Goal: Task Accomplishment & Management: Complete application form

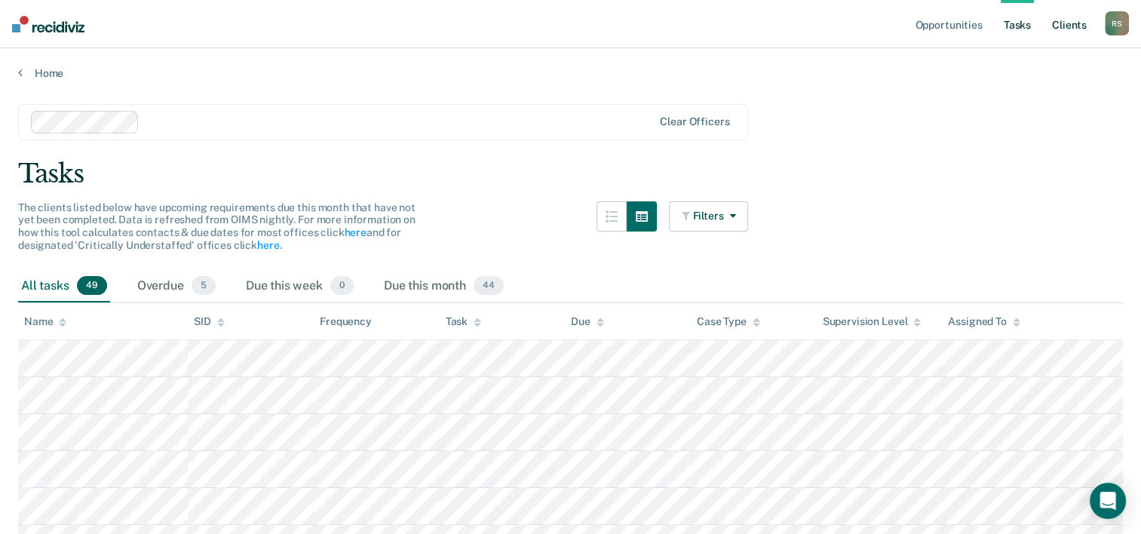
click at [1089, 26] on link "Client s" at bounding box center [1069, 24] width 41 height 48
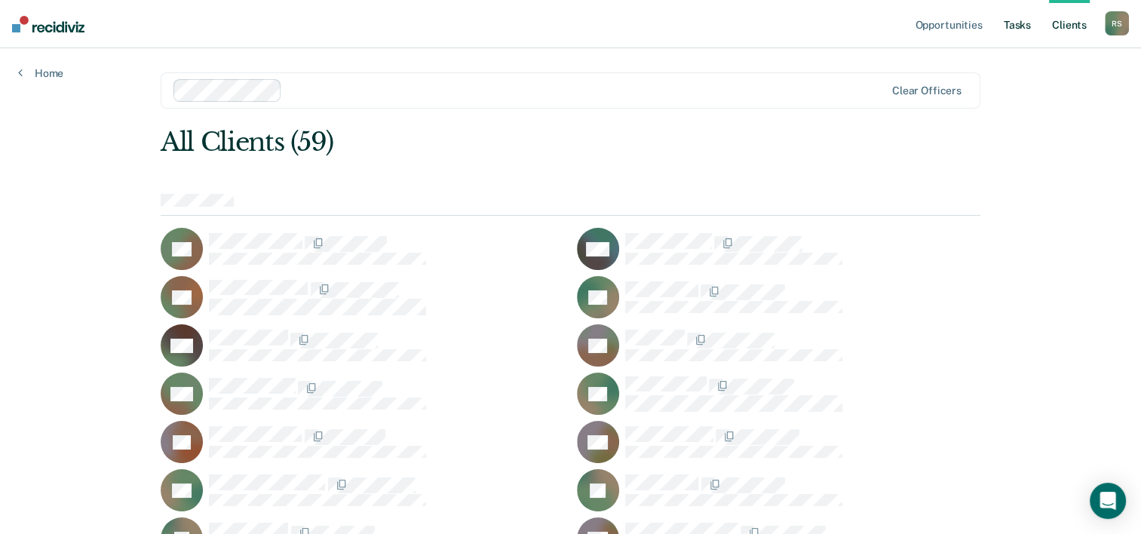
click at [1020, 26] on link "Tasks" at bounding box center [1017, 24] width 33 height 48
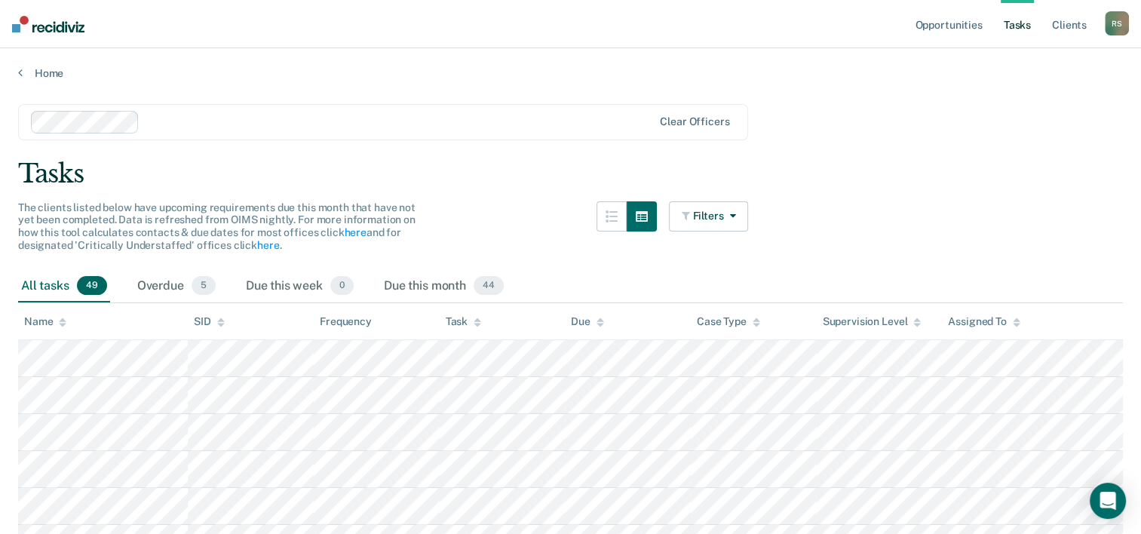
click at [1127, 20] on div "R S" at bounding box center [1117, 23] width 24 height 24
click at [24, 71] on link "Home" at bounding box center [570, 73] width 1105 height 14
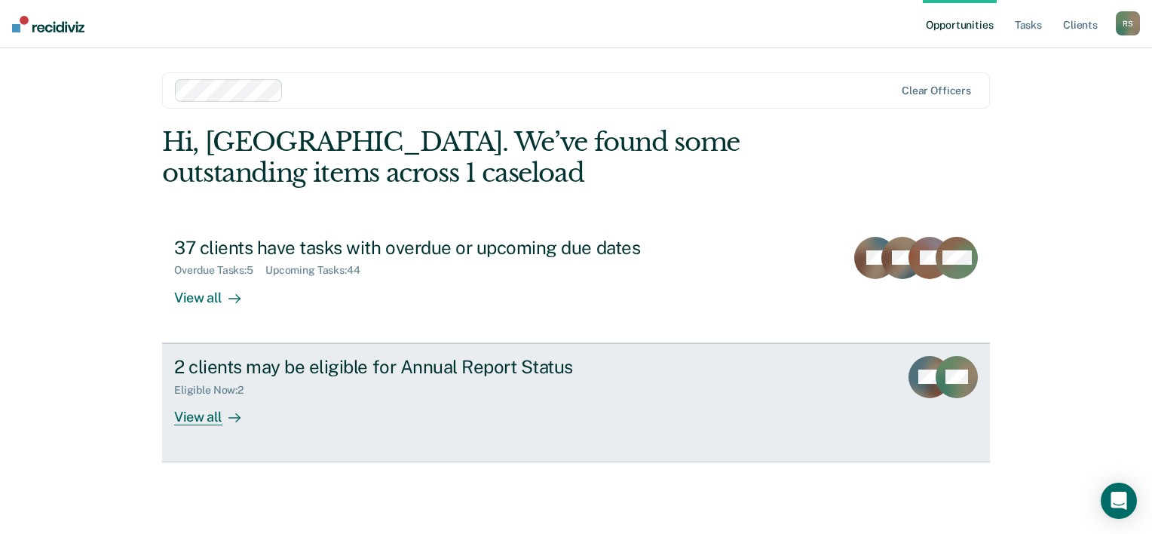
click at [215, 422] on div "View all" at bounding box center [216, 410] width 84 height 29
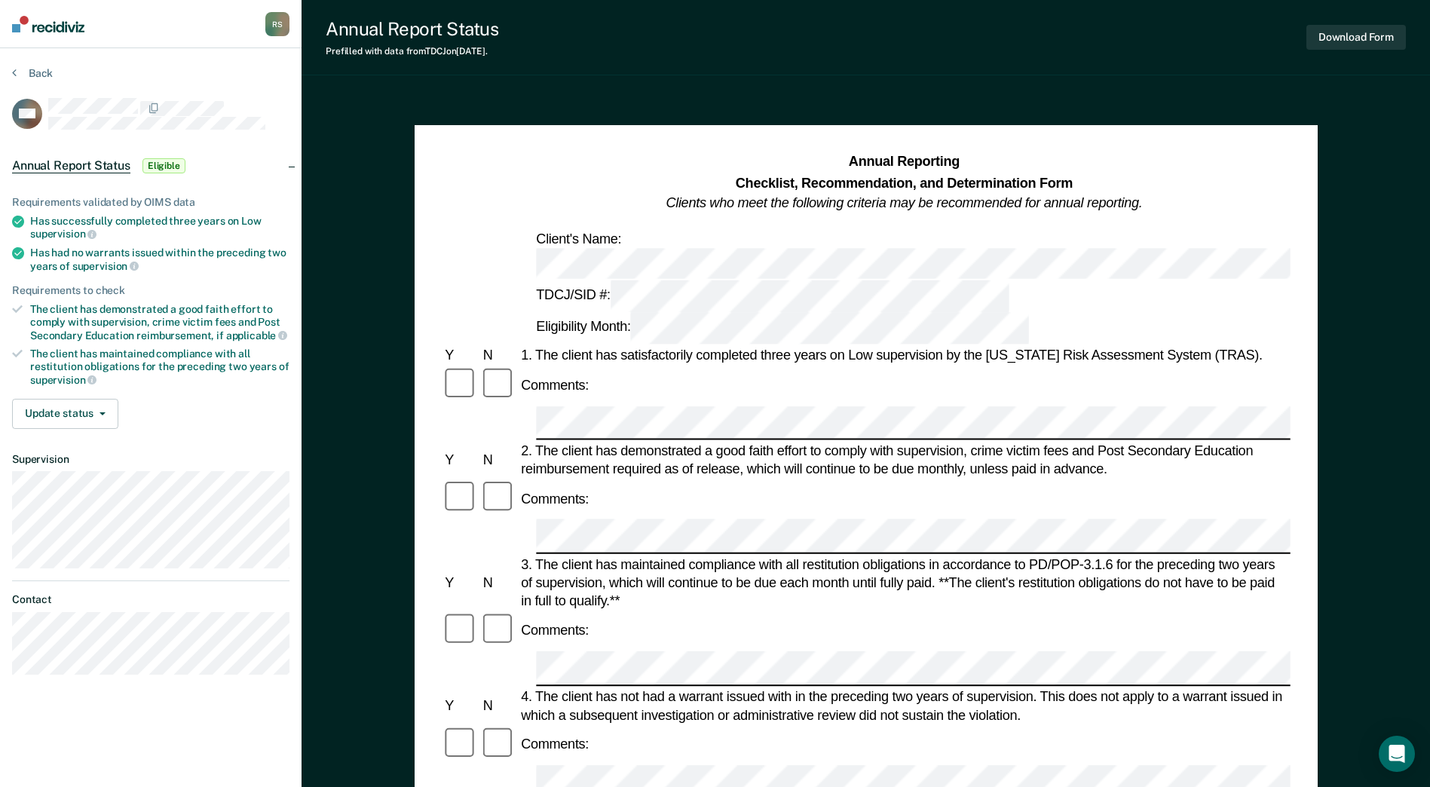
click at [495, 49] on div "Prefilled with data from TDCJ on 09-09-2025 ." at bounding box center [412, 51] width 173 height 11
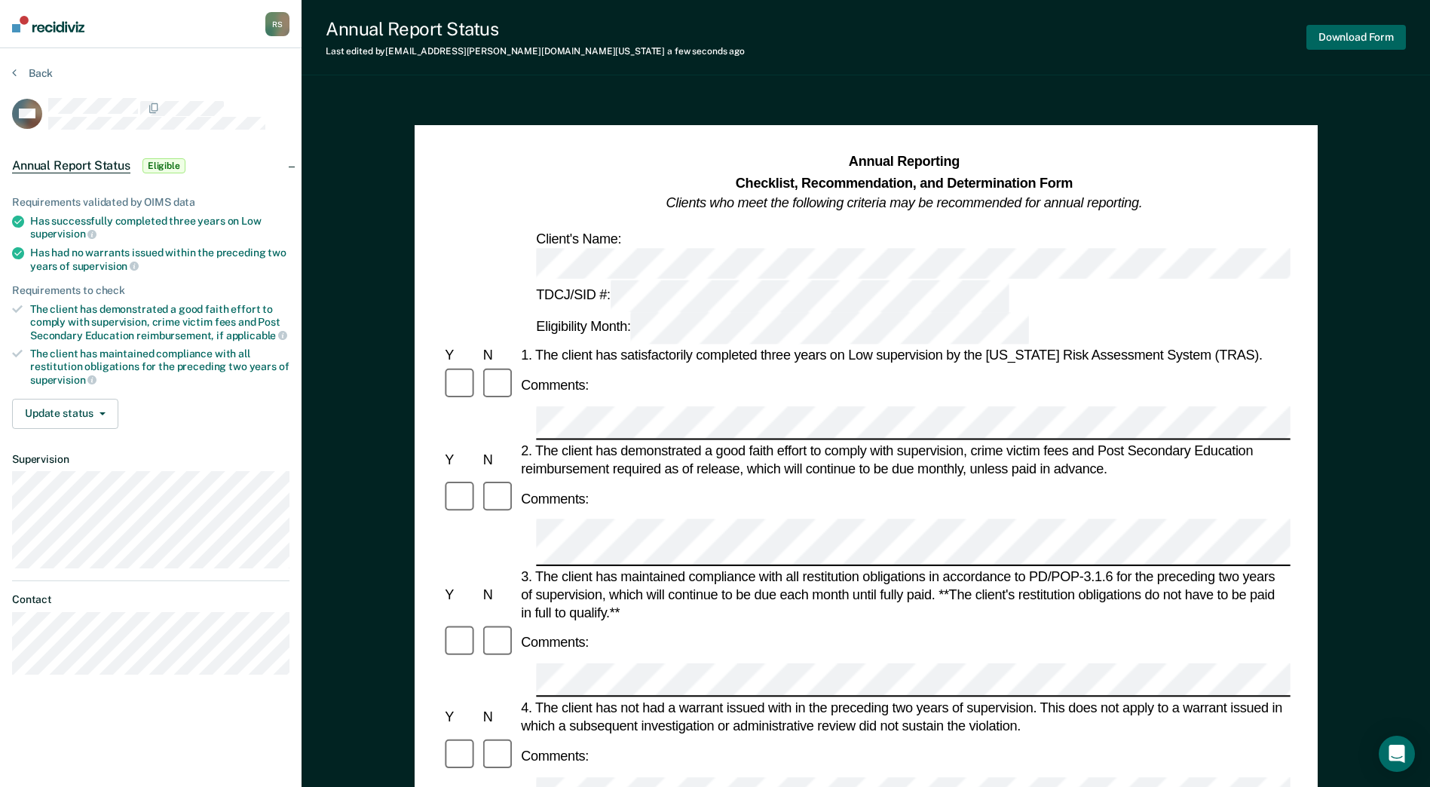
click at [1151, 39] on button "Download Form" at bounding box center [1357, 37] width 100 height 25
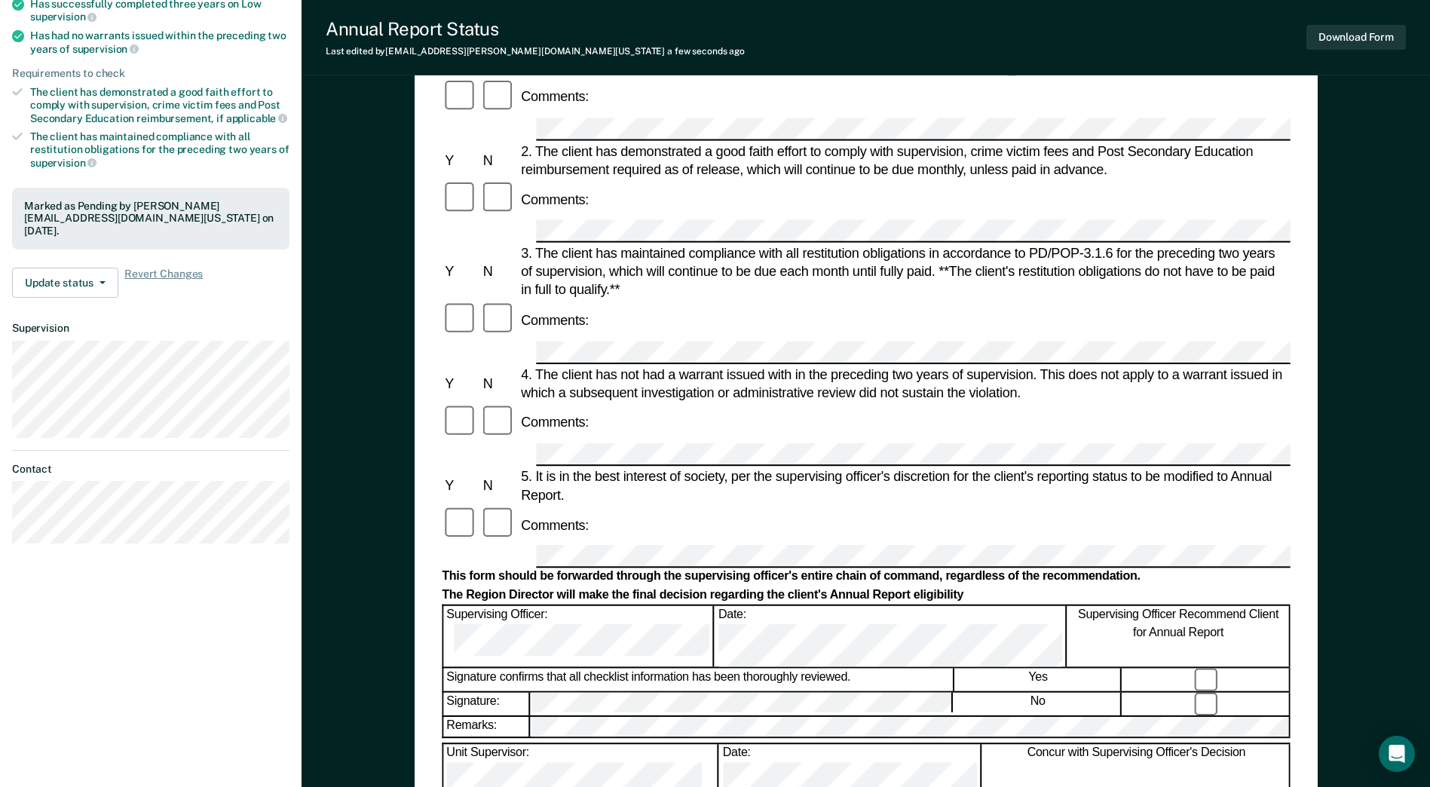
scroll to position [226, 0]
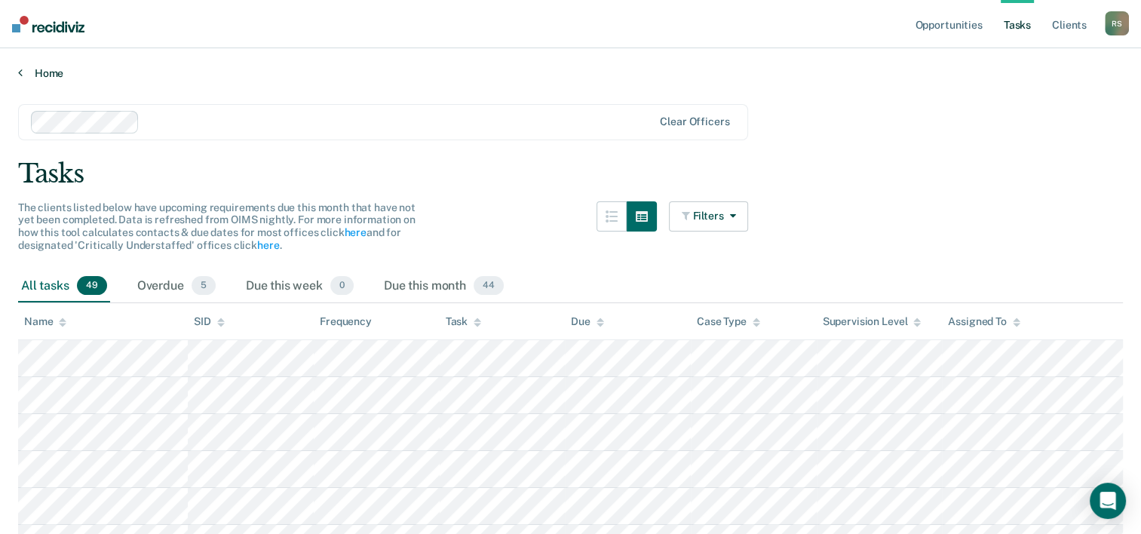
click at [32, 69] on link "Home" at bounding box center [570, 73] width 1105 height 14
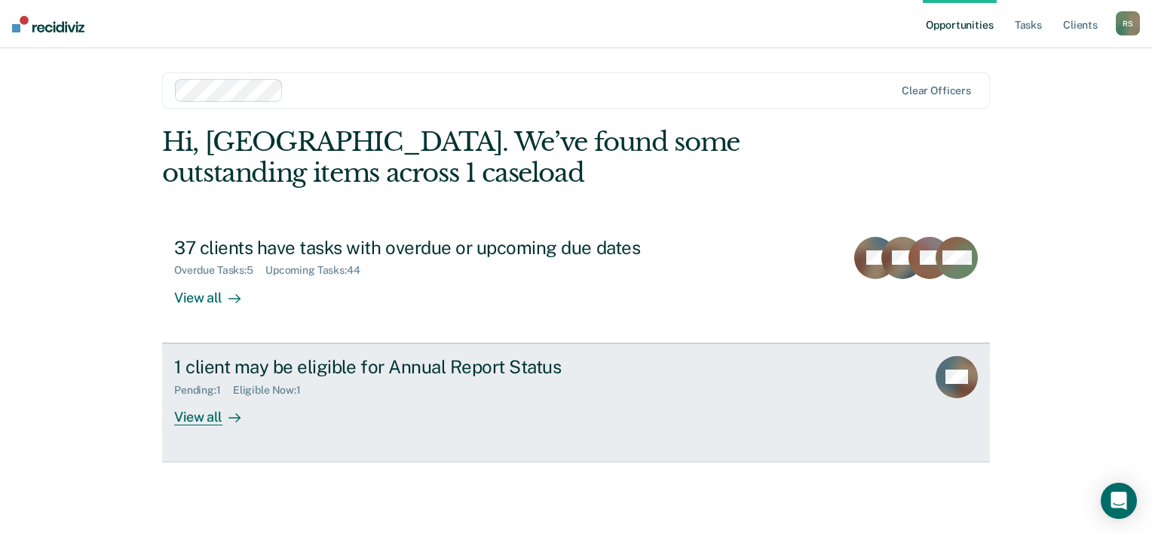
click at [214, 422] on div "View all" at bounding box center [216, 410] width 84 height 29
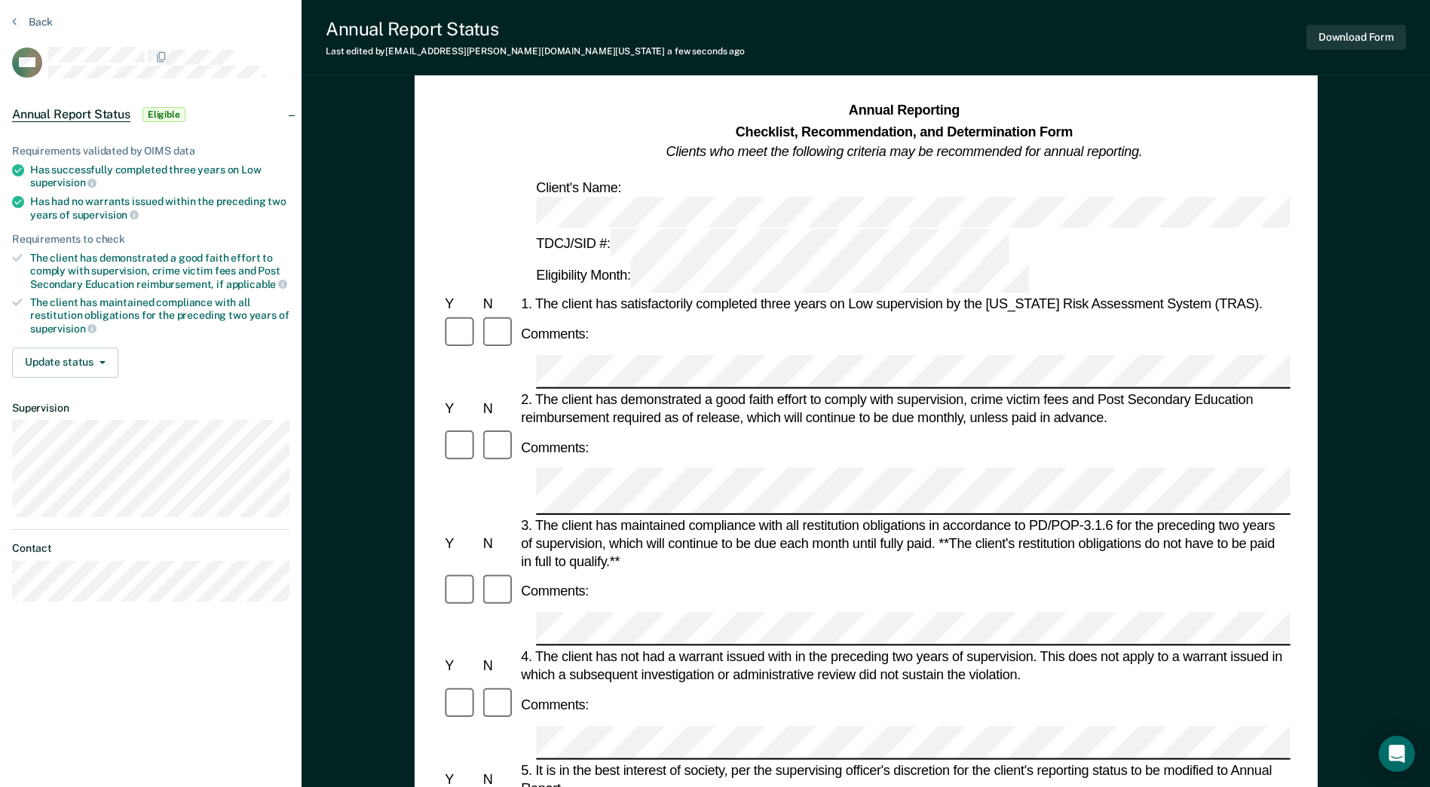
scroll to position [151, 0]
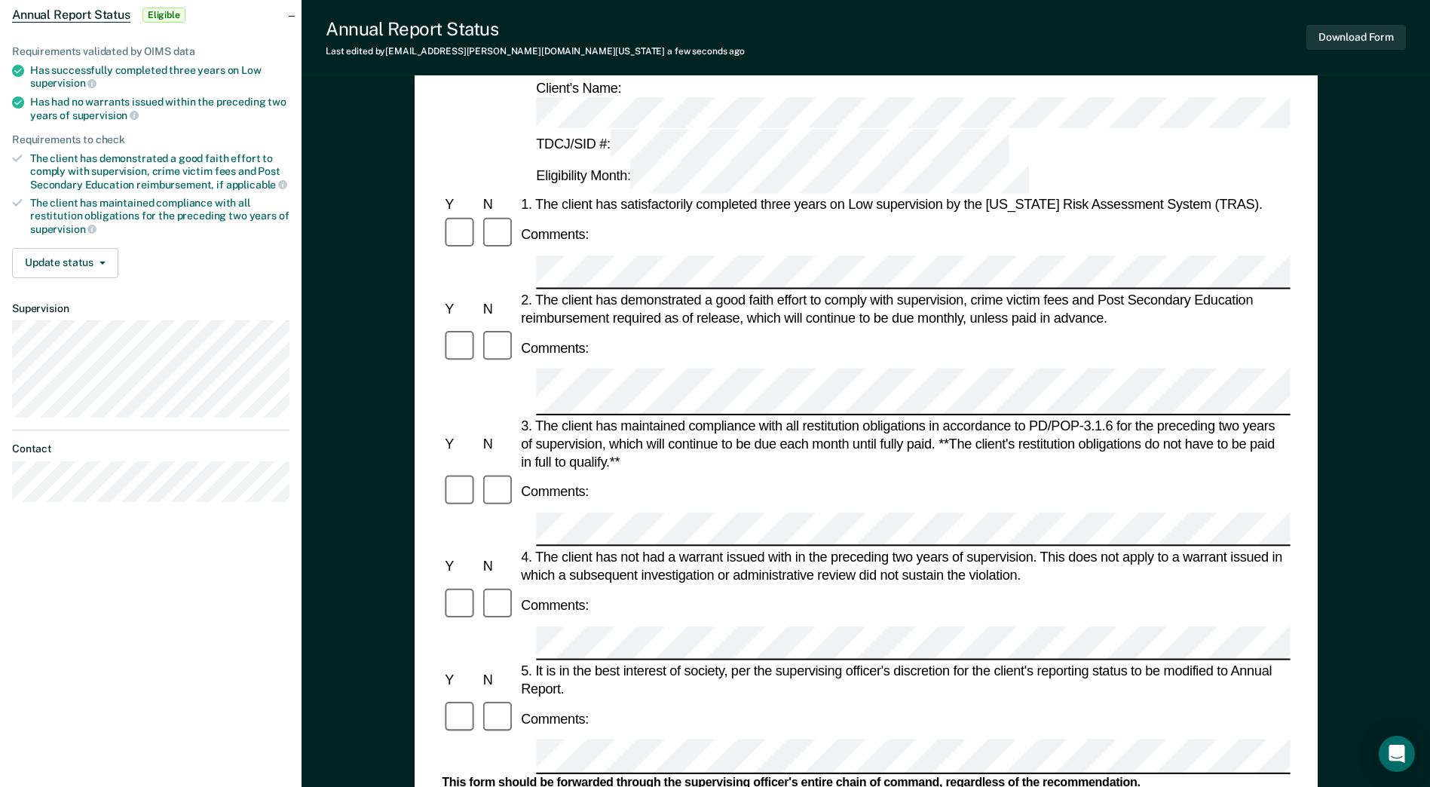
click at [504, 533] on div at bounding box center [499, 719] width 38 height 38
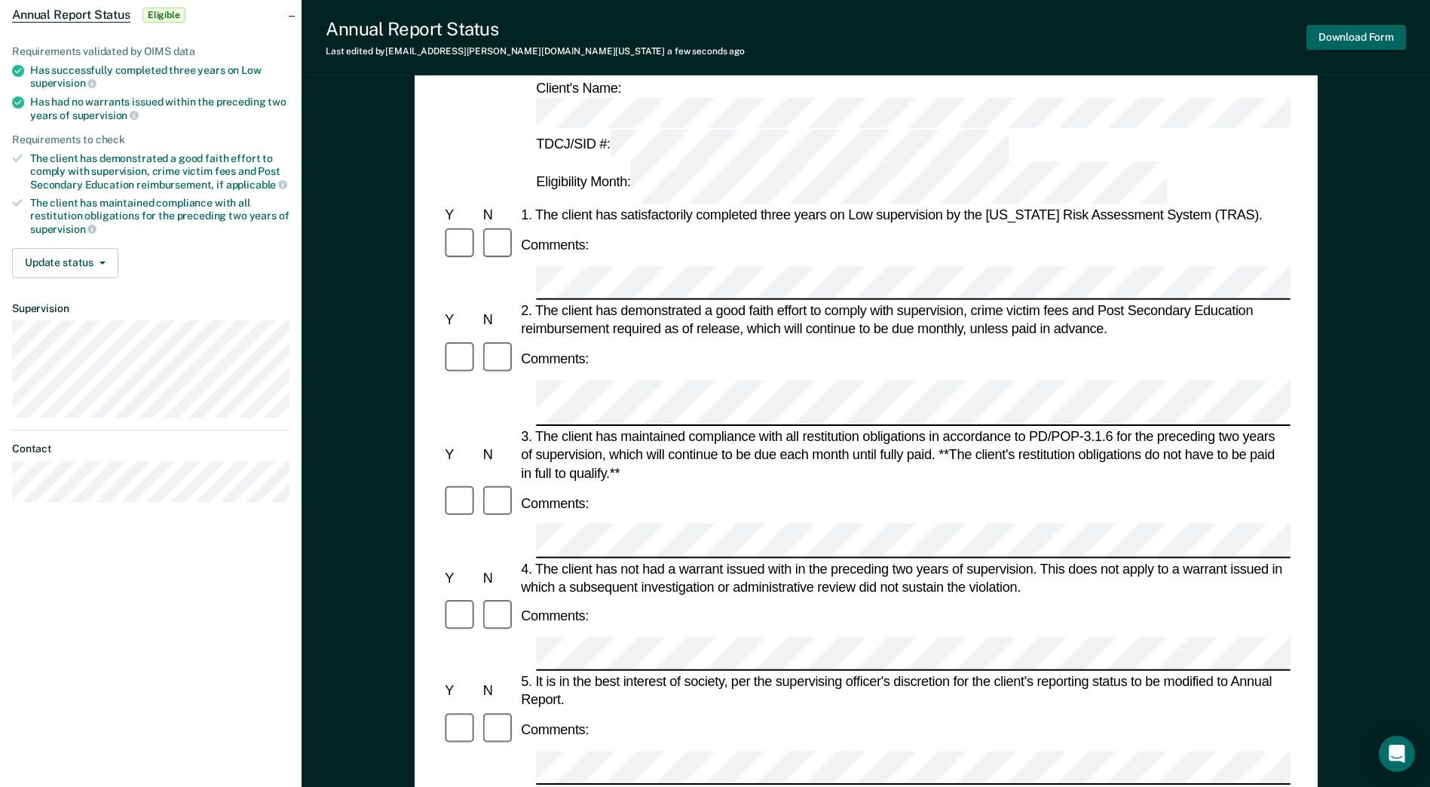
click at [1151, 35] on button "Download Form" at bounding box center [1357, 37] width 100 height 25
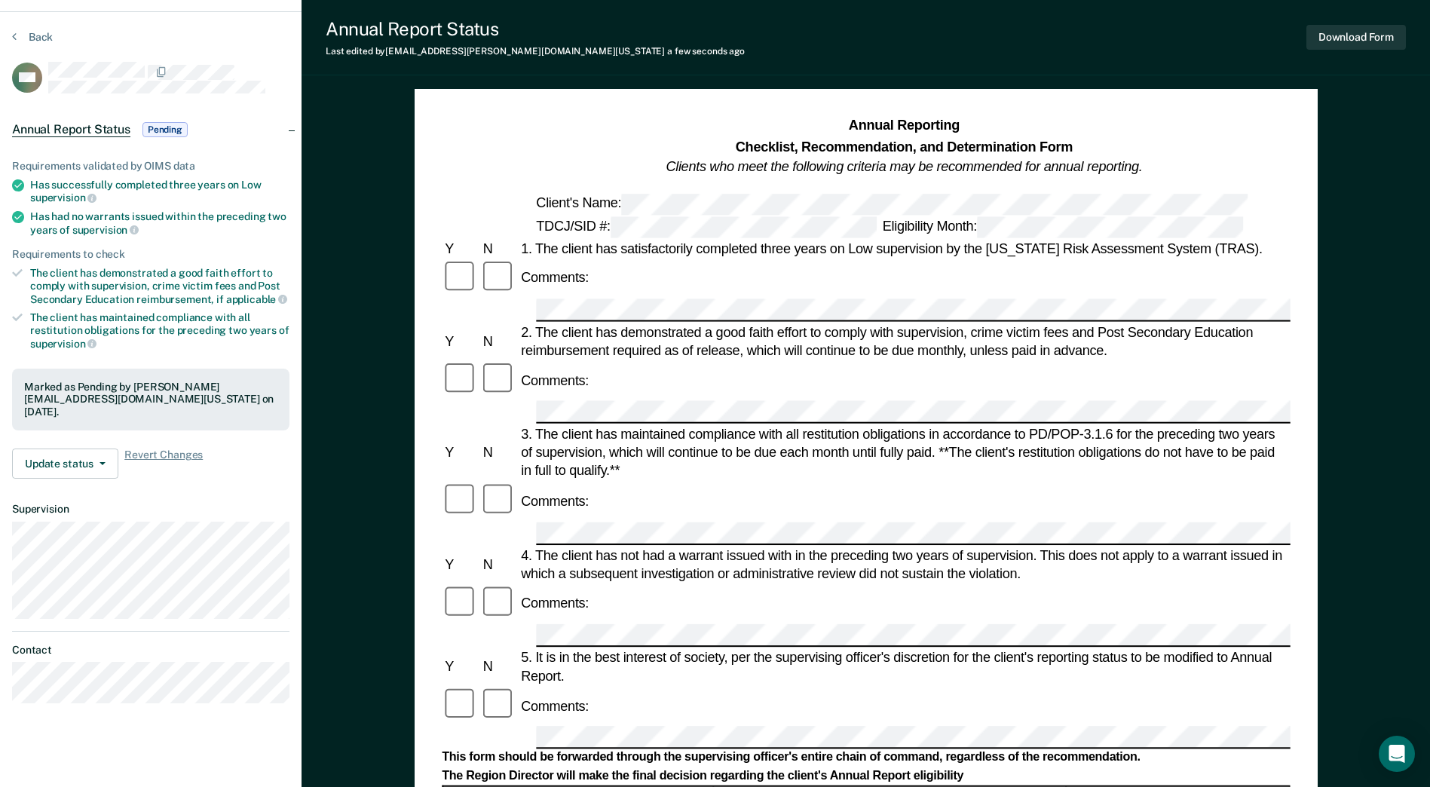
scroll to position [0, 0]
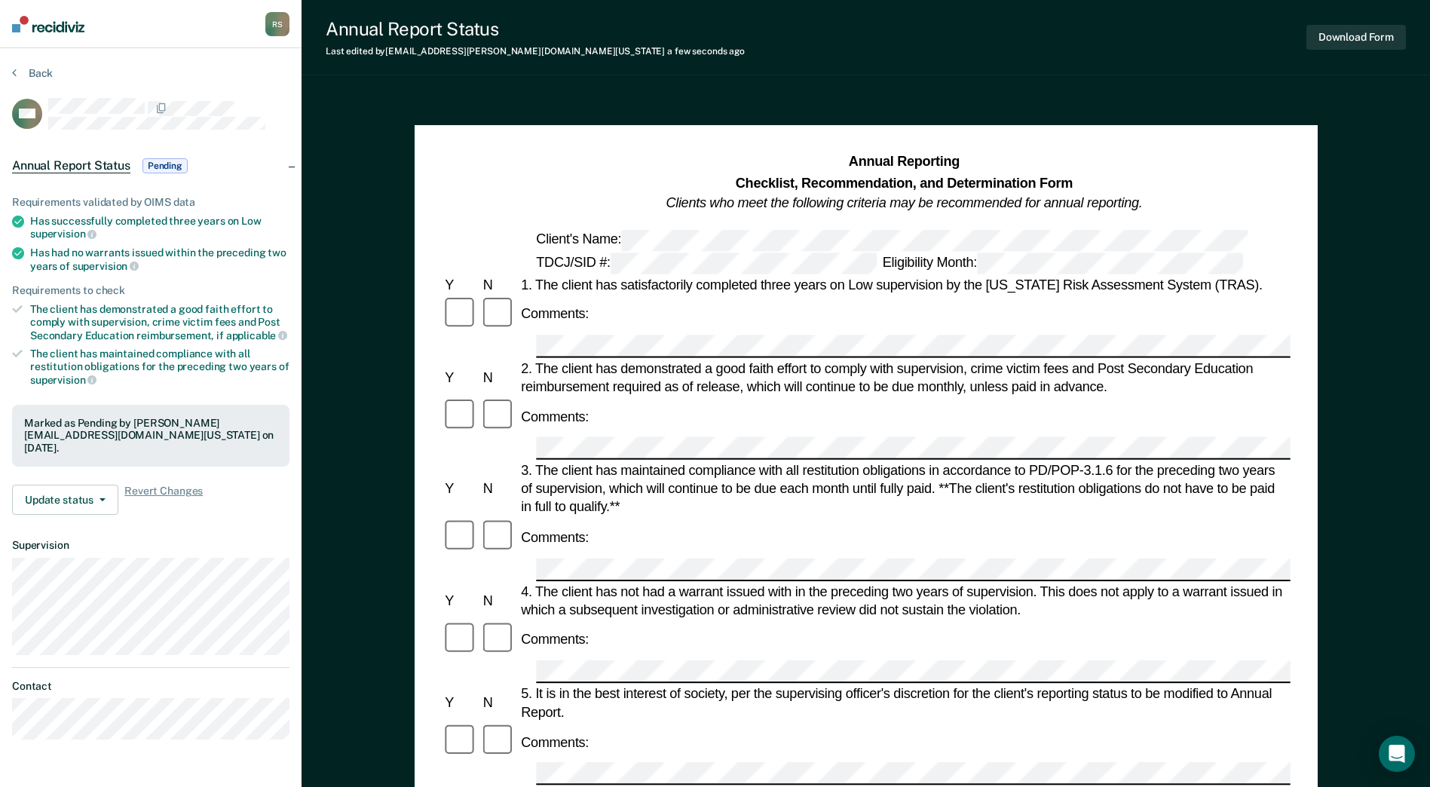
click at [267, 26] on div "R S" at bounding box center [277, 24] width 24 height 24
click at [170, 54] on link "Profile" at bounding box center [216, 60] width 121 height 13
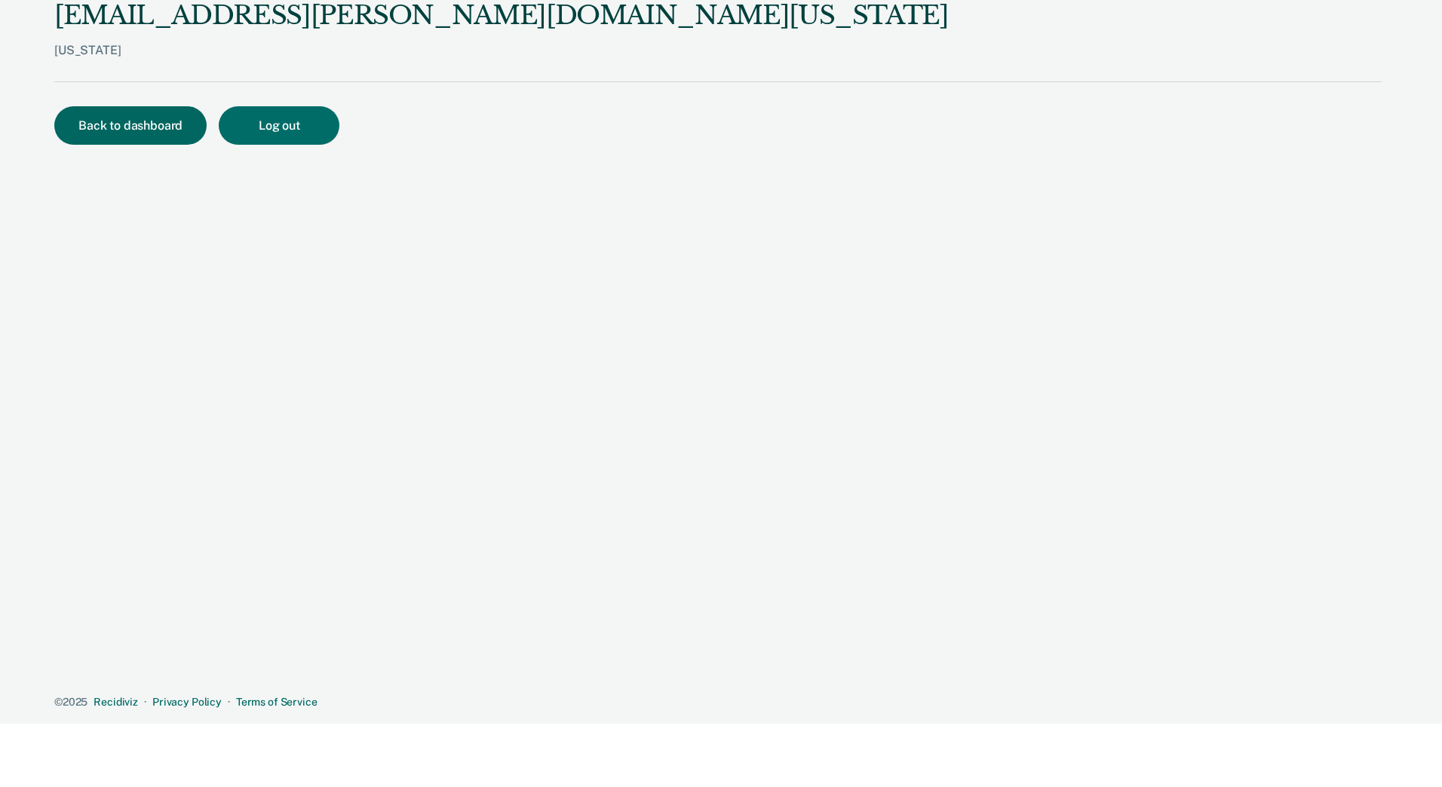
click at [129, 143] on button "Back to dashboard" at bounding box center [130, 125] width 152 height 38
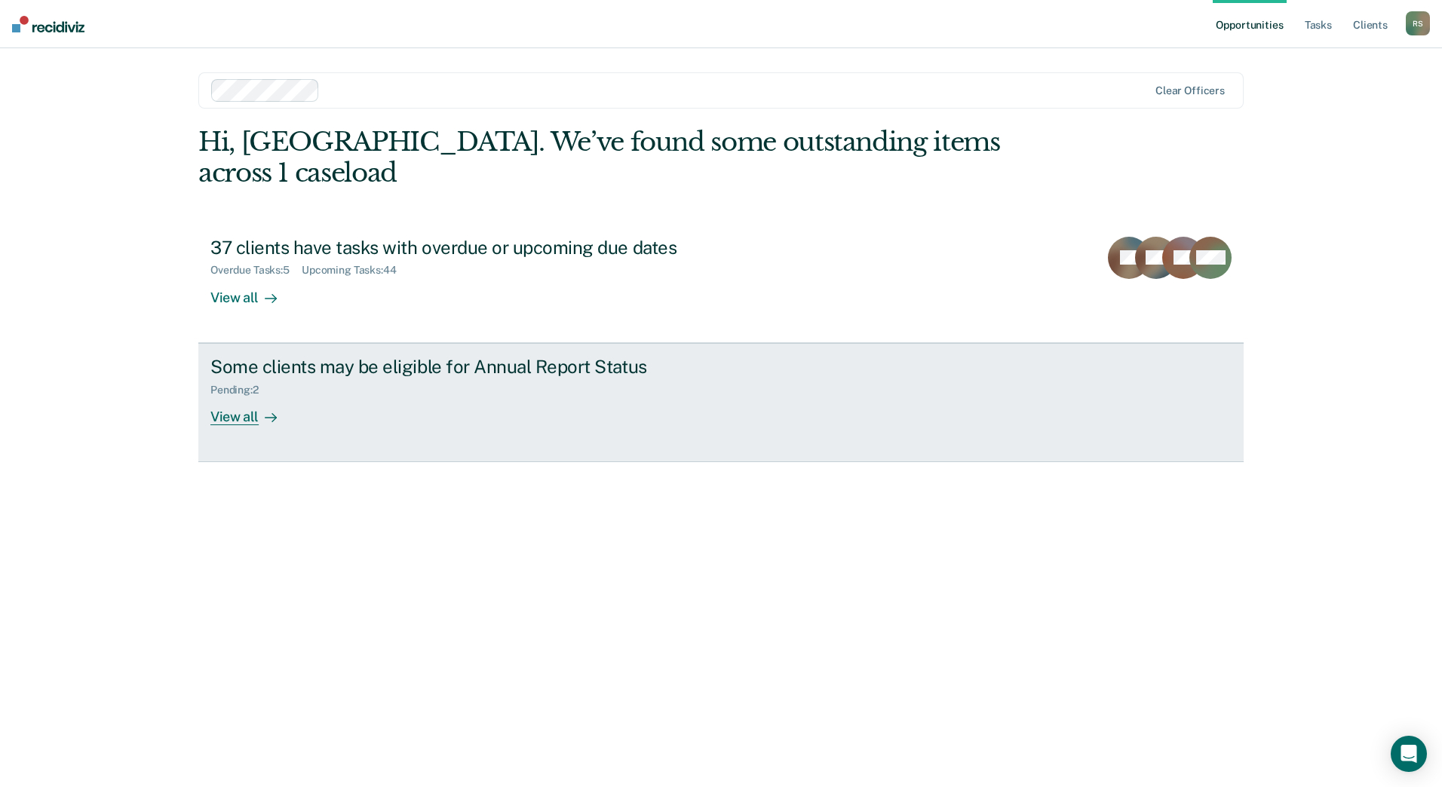
click at [250, 396] on div "View all" at bounding box center [252, 410] width 84 height 29
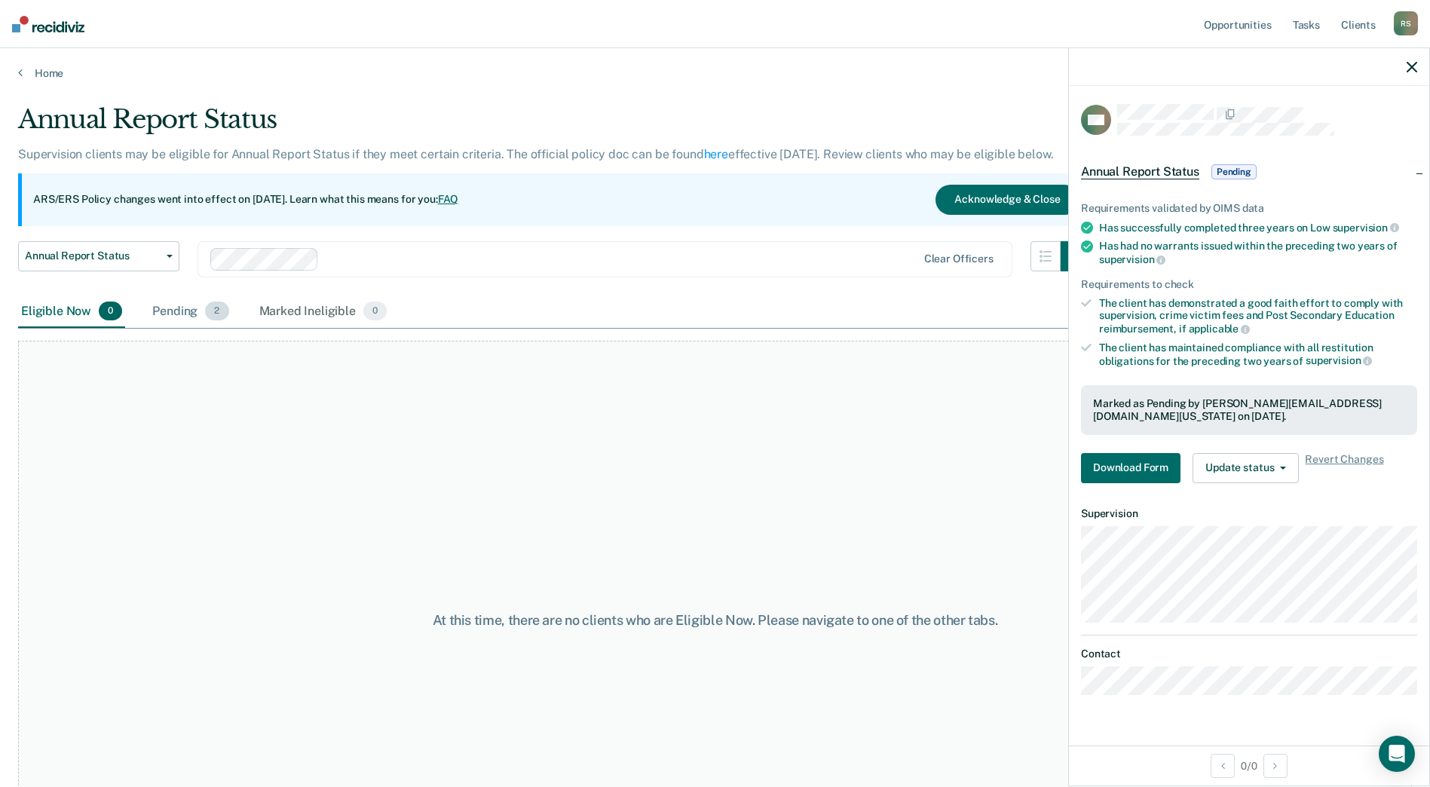
click at [198, 315] on div "Pending 2" at bounding box center [190, 312] width 82 height 33
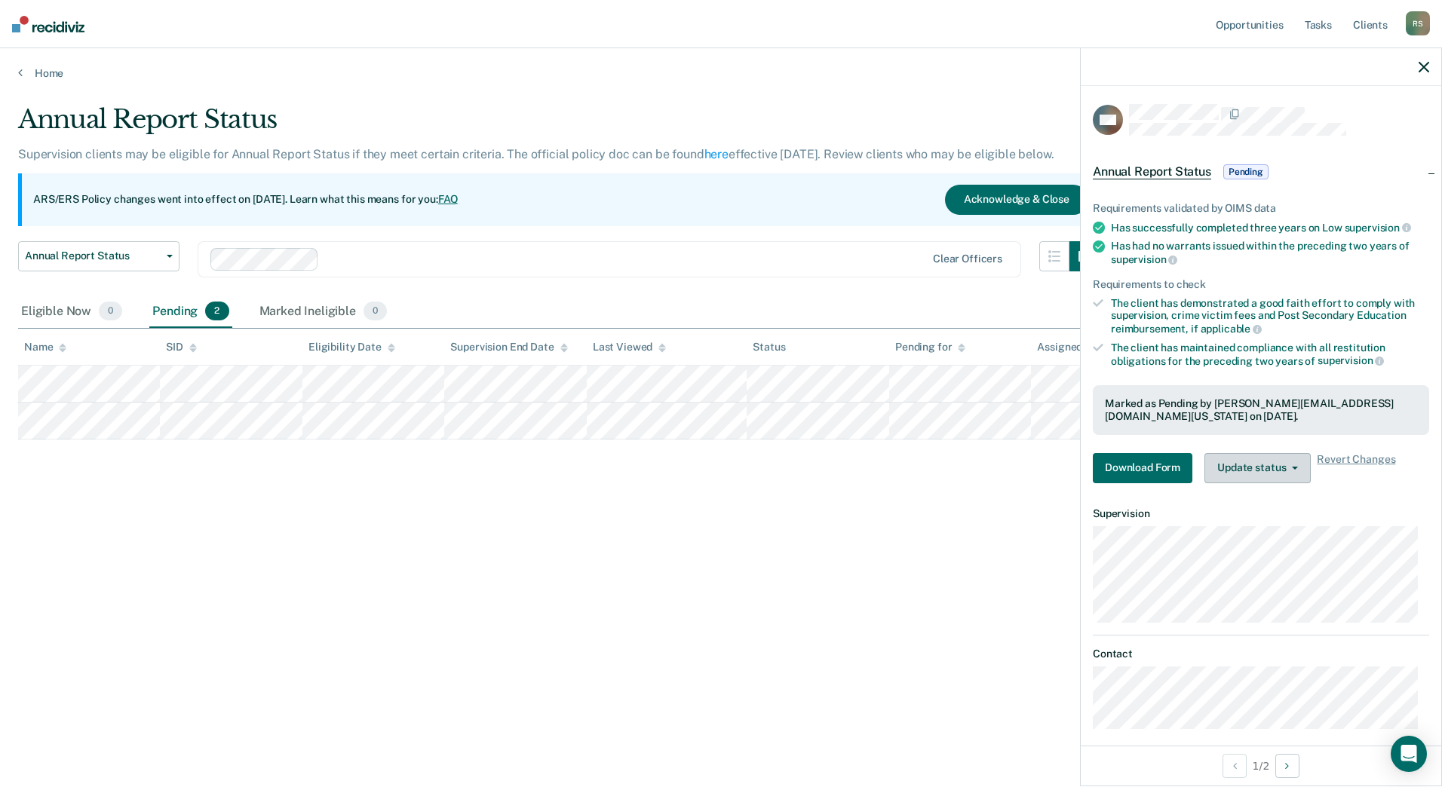
click at [1151, 466] on button "Update status" at bounding box center [1257, 468] width 106 height 30
click at [1151, 493] on div "Requirements validated by OIMS data Has successfully completed three years on L…" at bounding box center [1261, 336] width 360 height 317
click at [1151, 457] on span "Revert Changes" at bounding box center [1356, 468] width 78 height 30
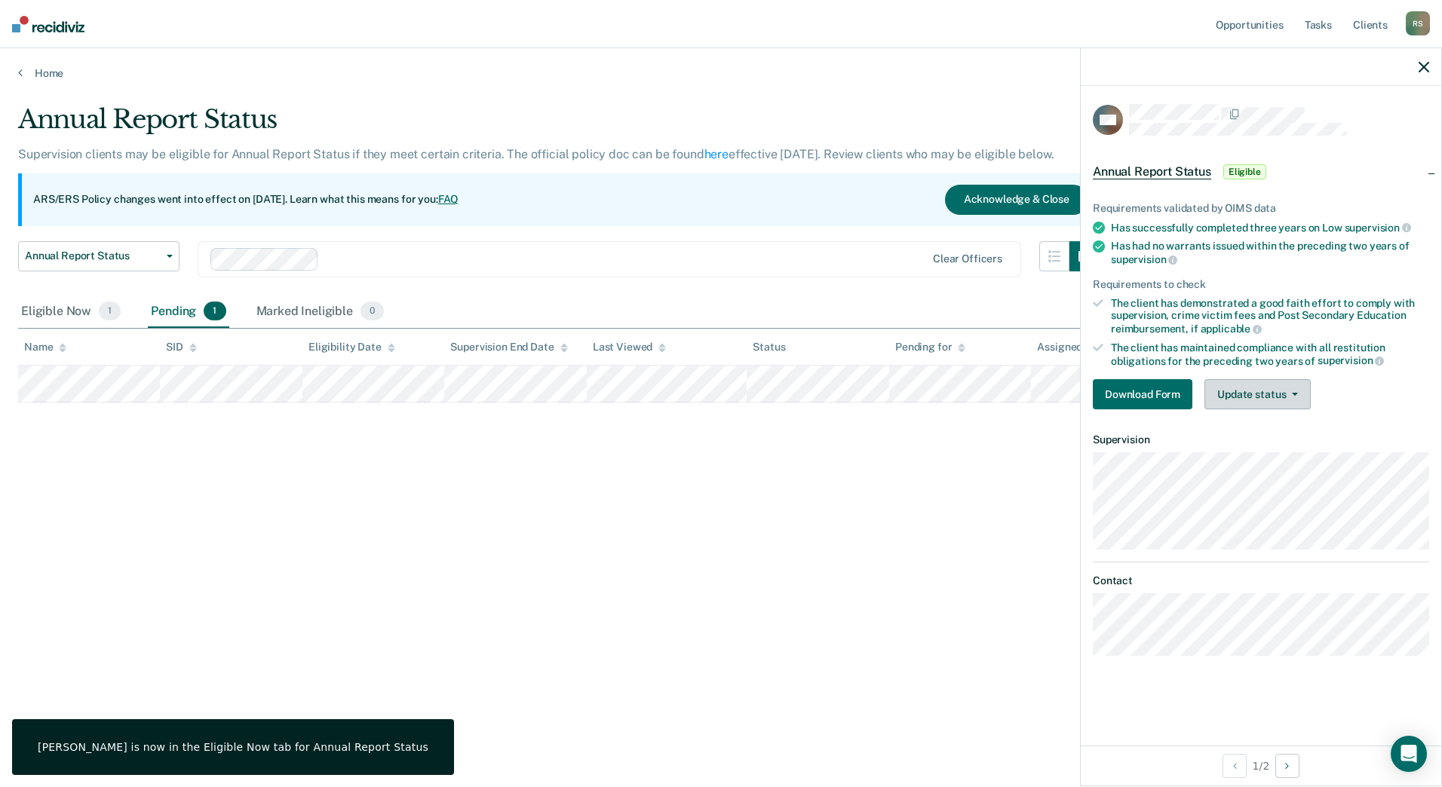
click at [1151, 403] on button "Update status" at bounding box center [1257, 394] width 106 height 30
click at [1151, 422] on button "[PERSON_NAME]" at bounding box center [1277, 431] width 146 height 24
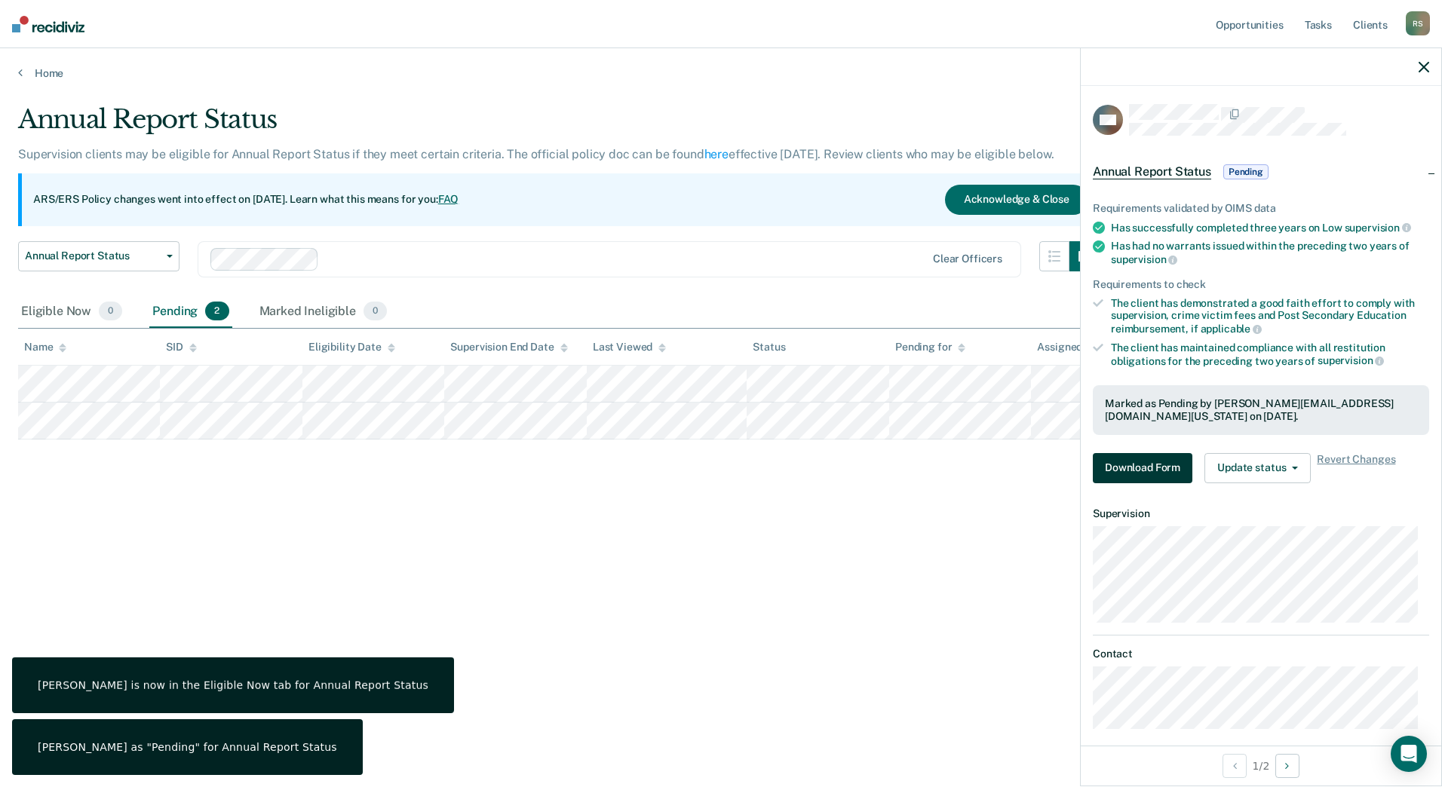
click at [1135, 463] on button "Download Form" at bounding box center [1143, 468] width 100 height 30
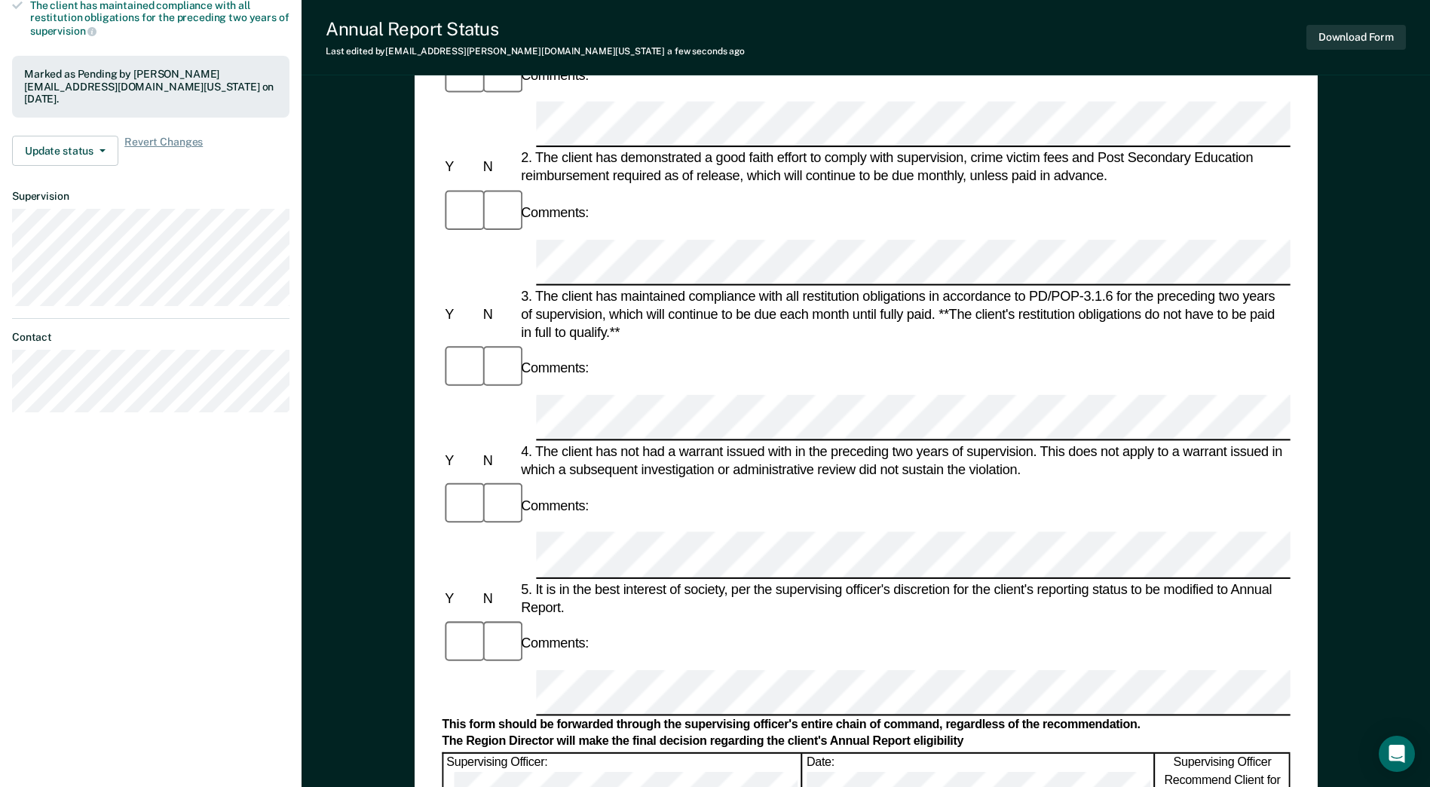
scroll to position [256, 0]
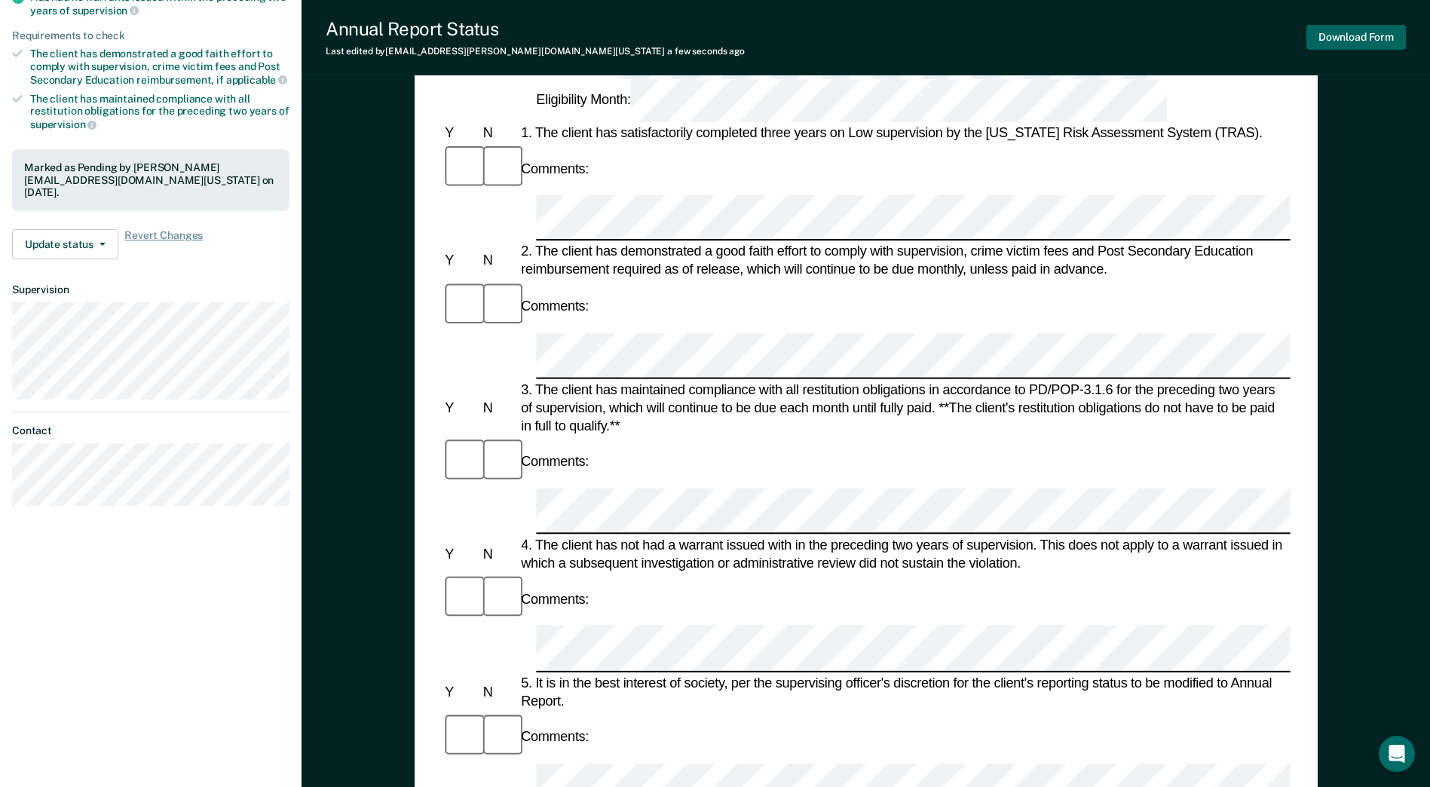
click at [1151, 32] on button "Download Form" at bounding box center [1357, 37] width 100 height 25
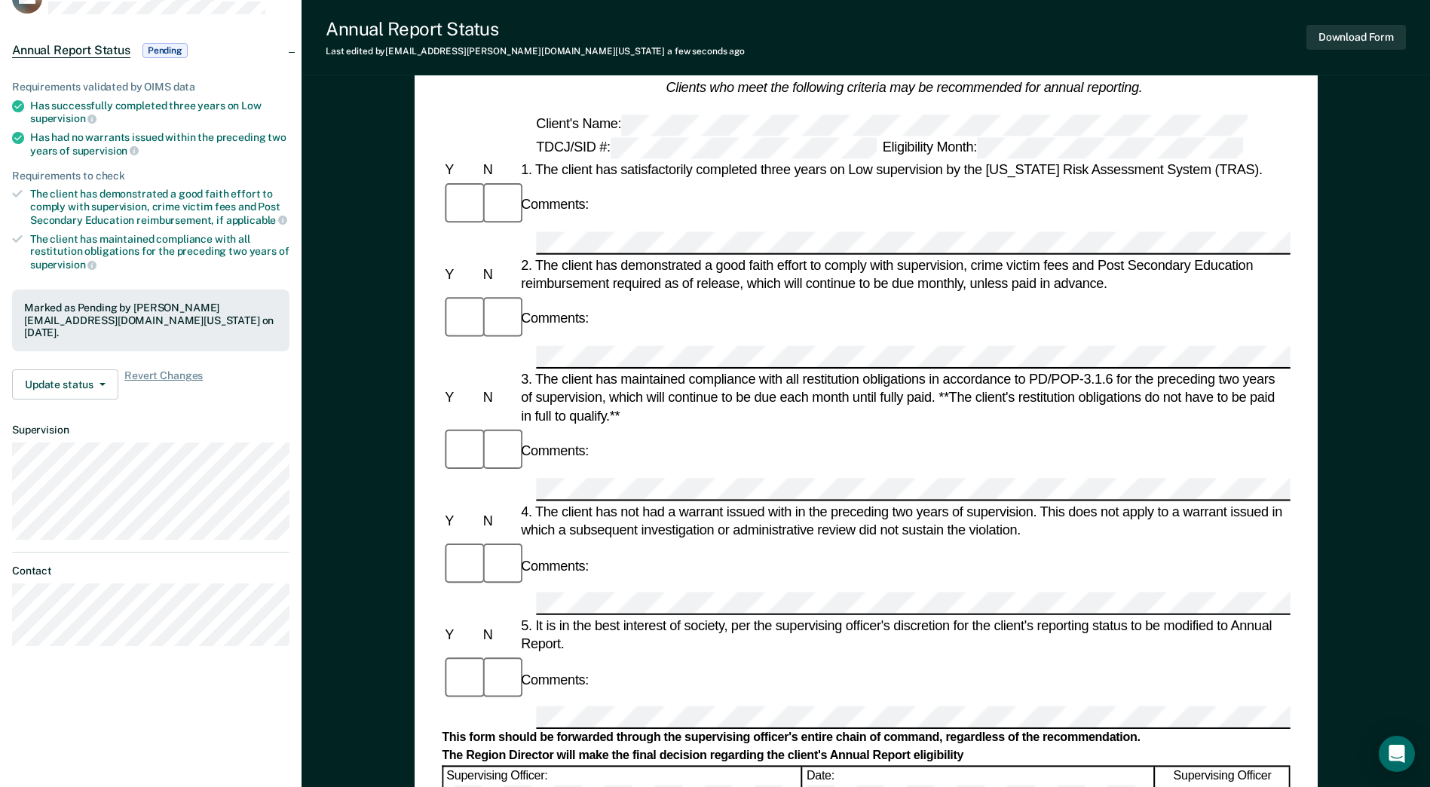
scroll to position [0, 0]
